Goal: Find specific page/section: Find specific page/section

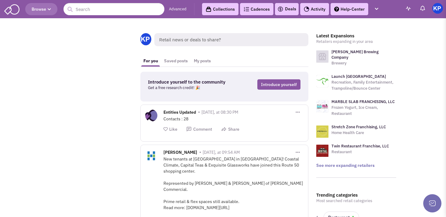
click at [287, 8] on link "Deals" at bounding box center [286, 8] width 19 height 7
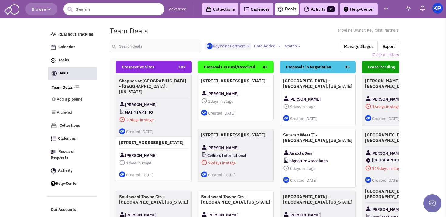
select select "1900"
select select
click at [125, 45] on input "text" at bounding box center [155, 47] width 91 height 12
type input "belle"
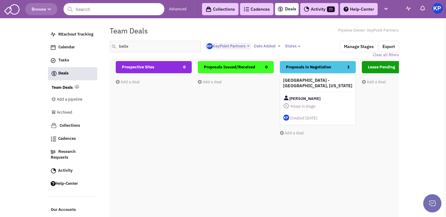
click at [340, 87] on h4 "[GEOGRAPHIC_DATA] - [GEOGRAPHIC_DATA], [US_STATE]" at bounding box center [317, 82] width 69 height 11
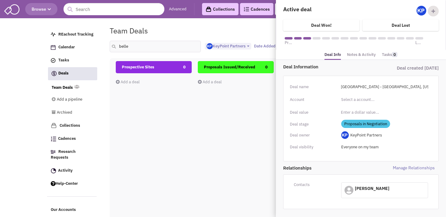
click at [359, 57] on link "Notes & Activity" at bounding box center [361, 54] width 29 height 9
